Goal: Check status

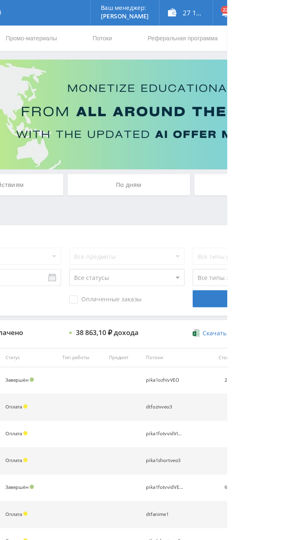
click at [208, 129] on div "По дням" at bounding box center [225, 130] width 87 height 15
click at [0, 0] on input "По дням" at bounding box center [0, 0] width 0 height 0
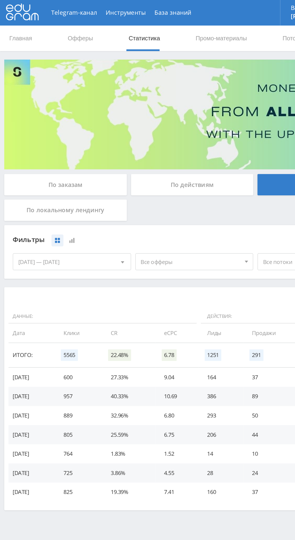
click at [118, 189] on span "Все офферы" at bounding box center [135, 184] width 70 height 11
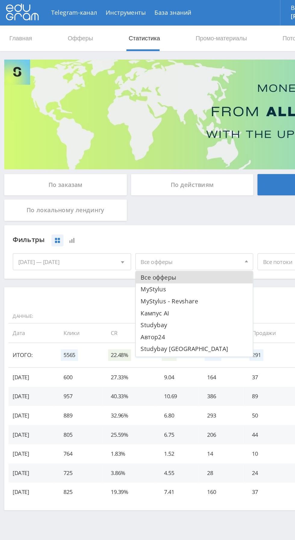
click at [107, 221] on button "Кампус AI" at bounding box center [137, 221] width 83 height 8
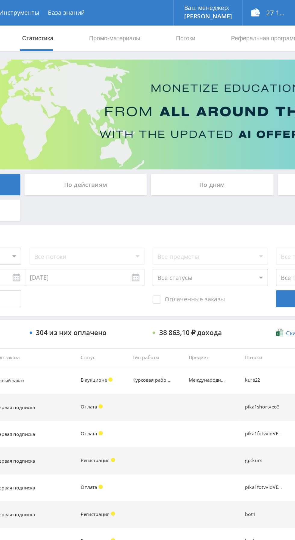
click at [196, 131] on div "По дням" at bounding box center [225, 130] width 87 height 15
click at [0, 0] on input "По дням" at bounding box center [0, 0] width 0 height 0
